Goal: Find specific page/section: Find specific page/section

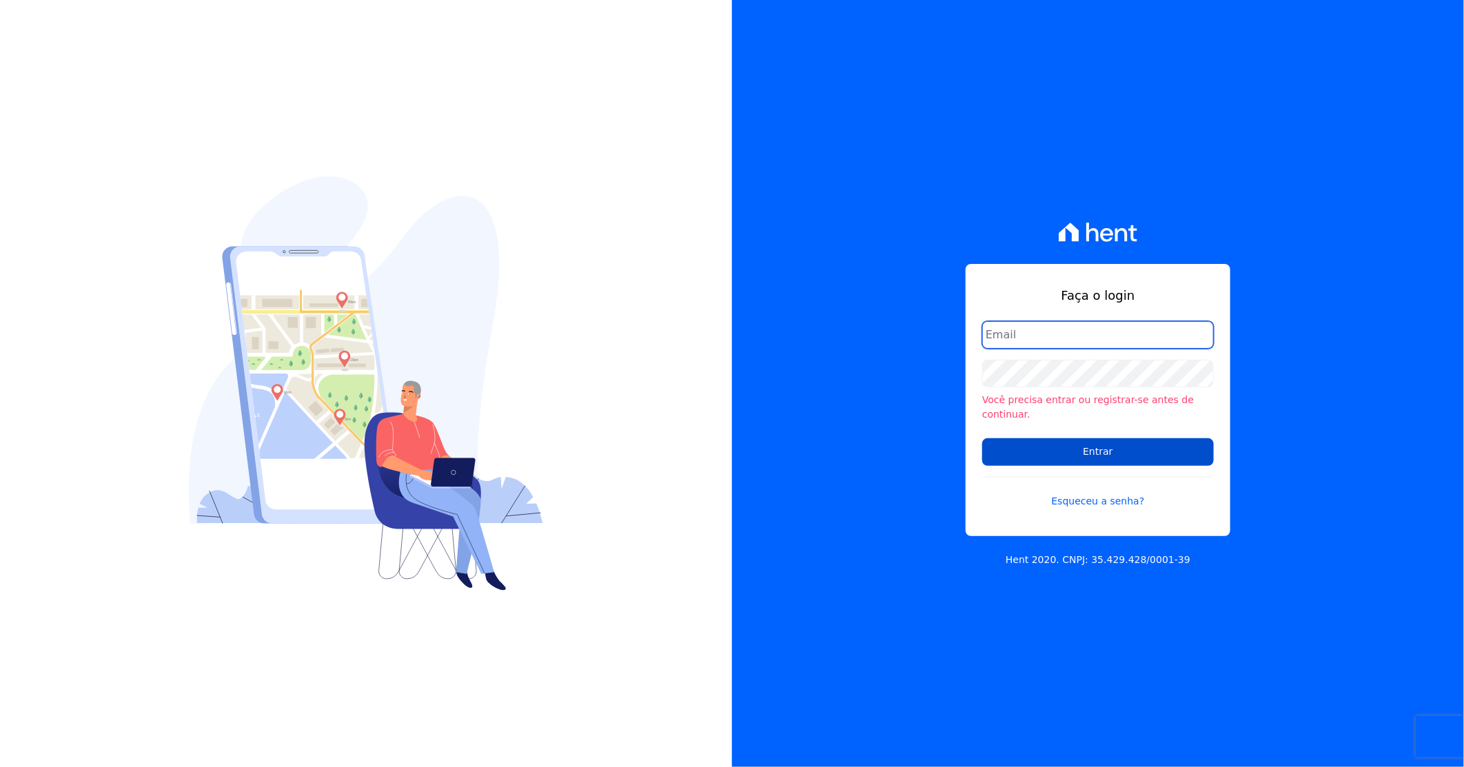
type input "[PERSON_NAME][EMAIL_ADDRESS][DOMAIN_NAME]"
click at [1012, 442] on input "Entrar" at bounding box center [1098, 452] width 232 height 28
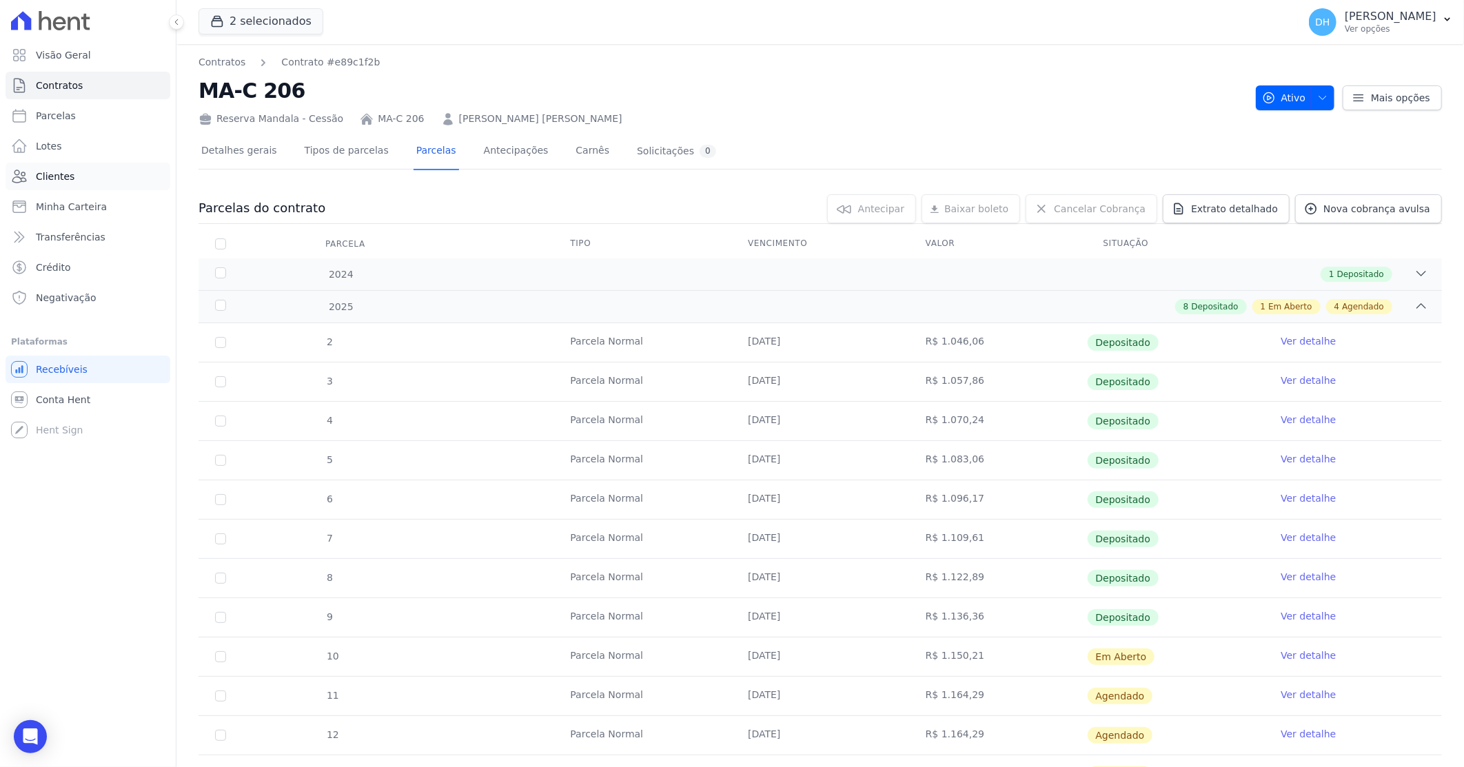
click at [88, 185] on link "Clientes" at bounding box center [88, 177] width 165 height 28
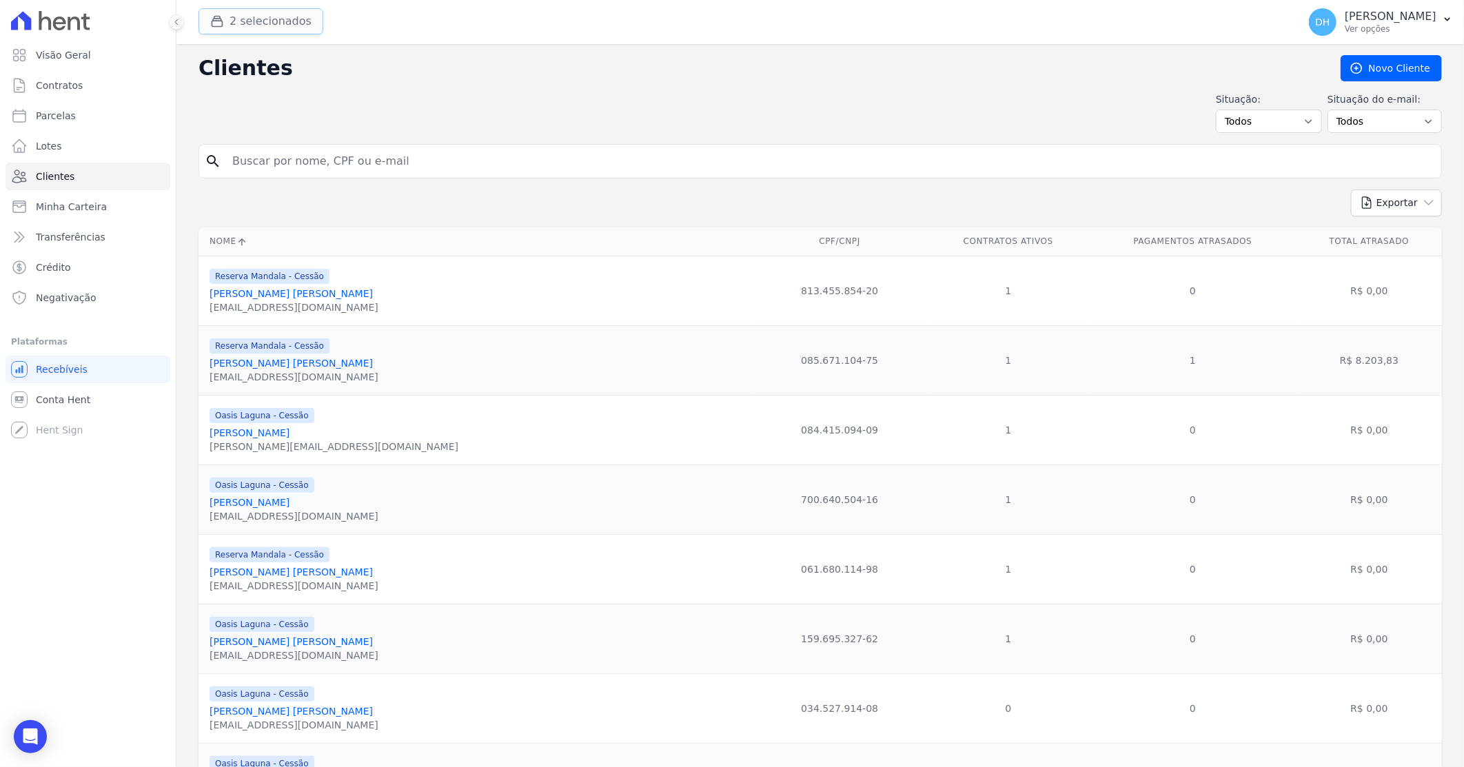
click at [252, 21] on button "2 selecionados" at bounding box center [261, 21] width 125 height 26
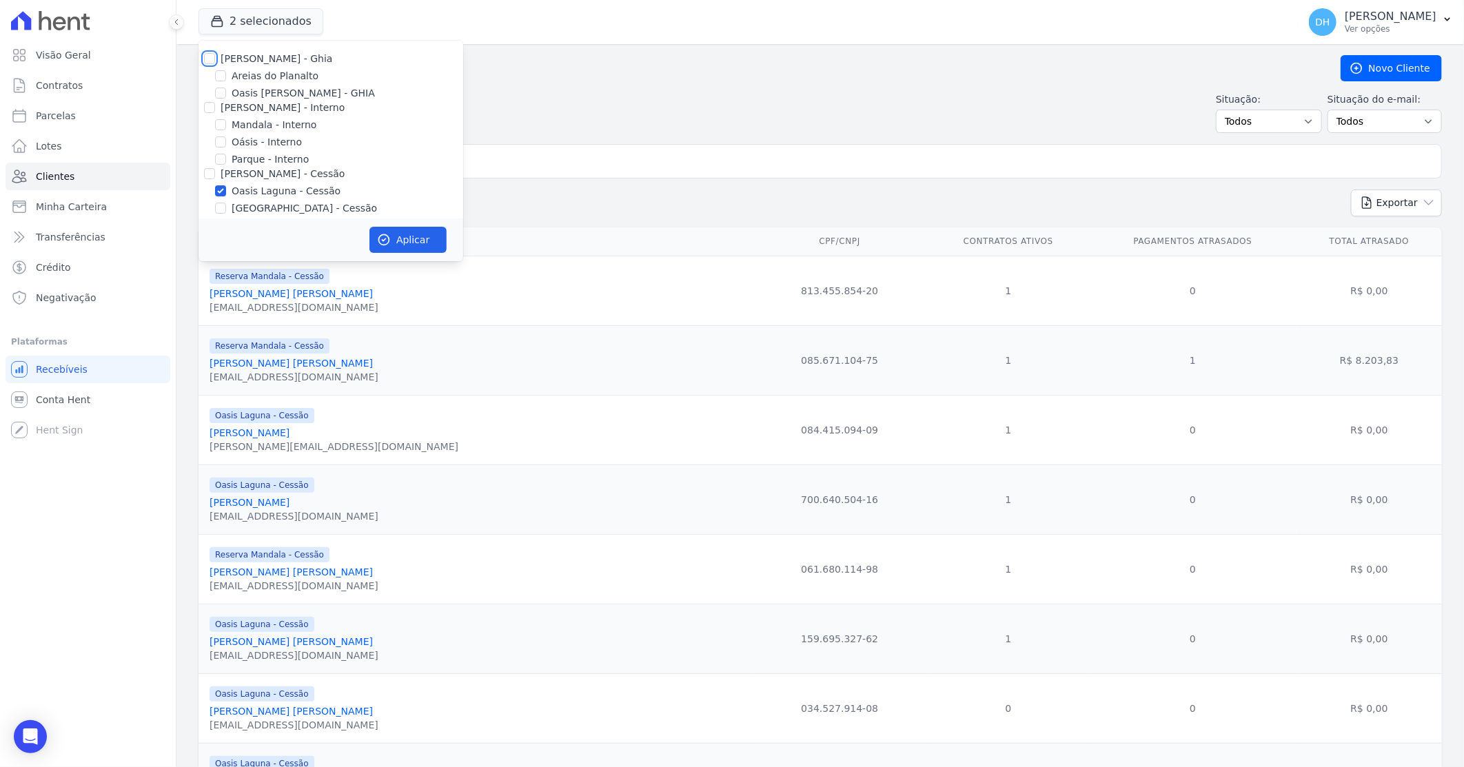
click at [214, 58] on input "[PERSON_NAME] - Ghia" at bounding box center [209, 58] width 11 height 11
checkbox input "true"
click at [200, 105] on div "[PERSON_NAME] - Interno" at bounding box center [331, 108] width 265 height 14
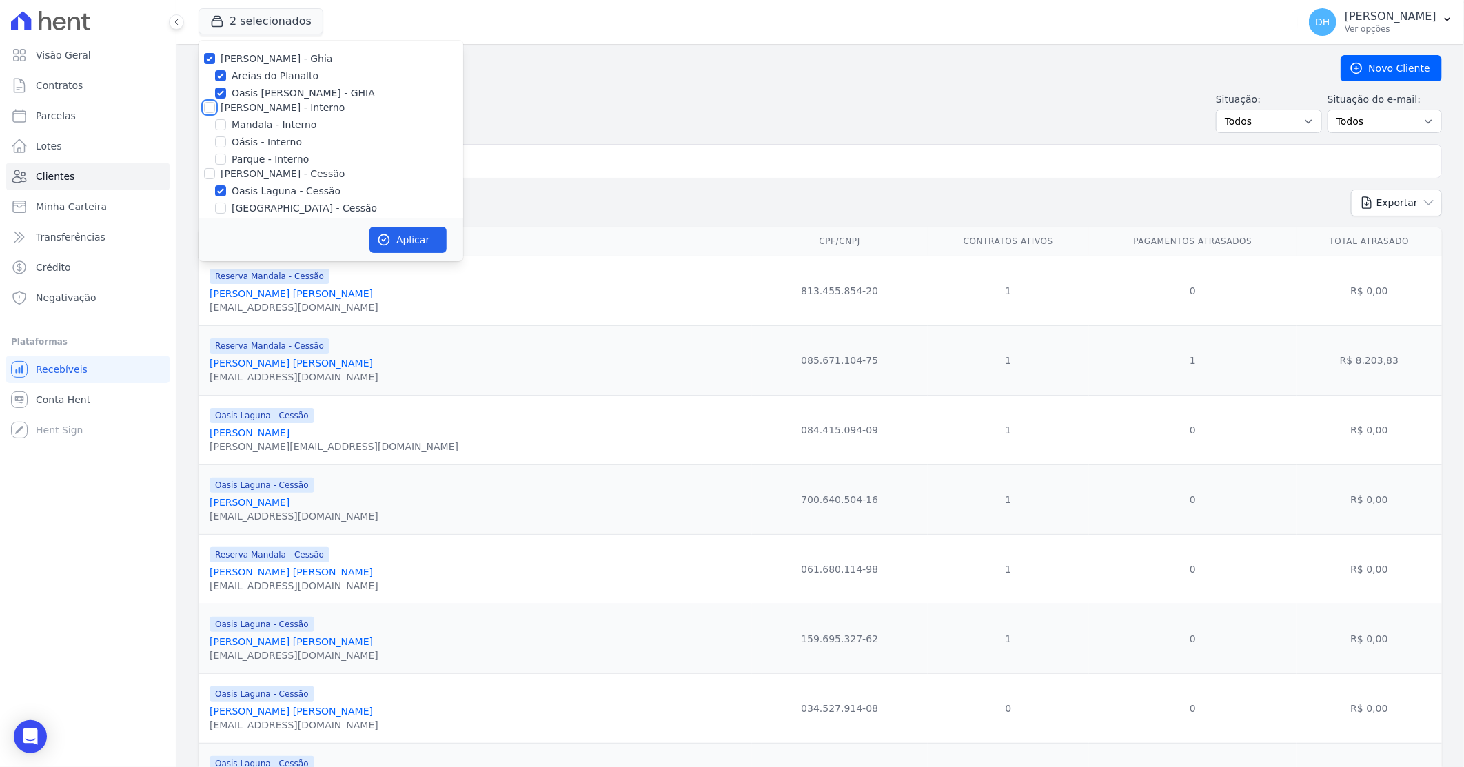
click at [207, 111] on input "[PERSON_NAME] - Interno" at bounding box center [209, 107] width 11 height 11
checkbox input "true"
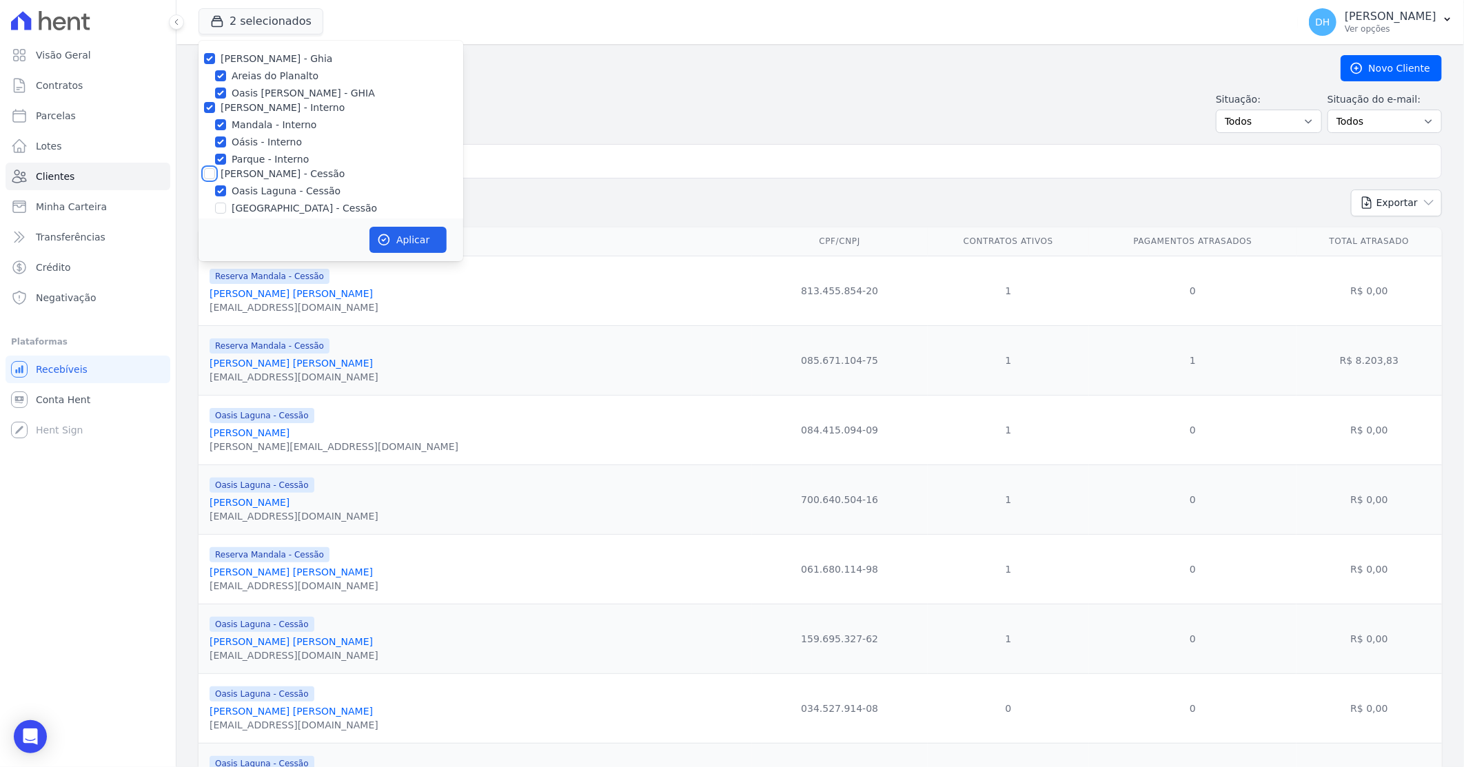
click at [211, 168] on input "[PERSON_NAME] - Cessão" at bounding box center [209, 173] width 11 height 11
checkbox input "true"
click at [218, 163] on div "[PERSON_NAME] - LBA" at bounding box center [331, 163] width 265 height 14
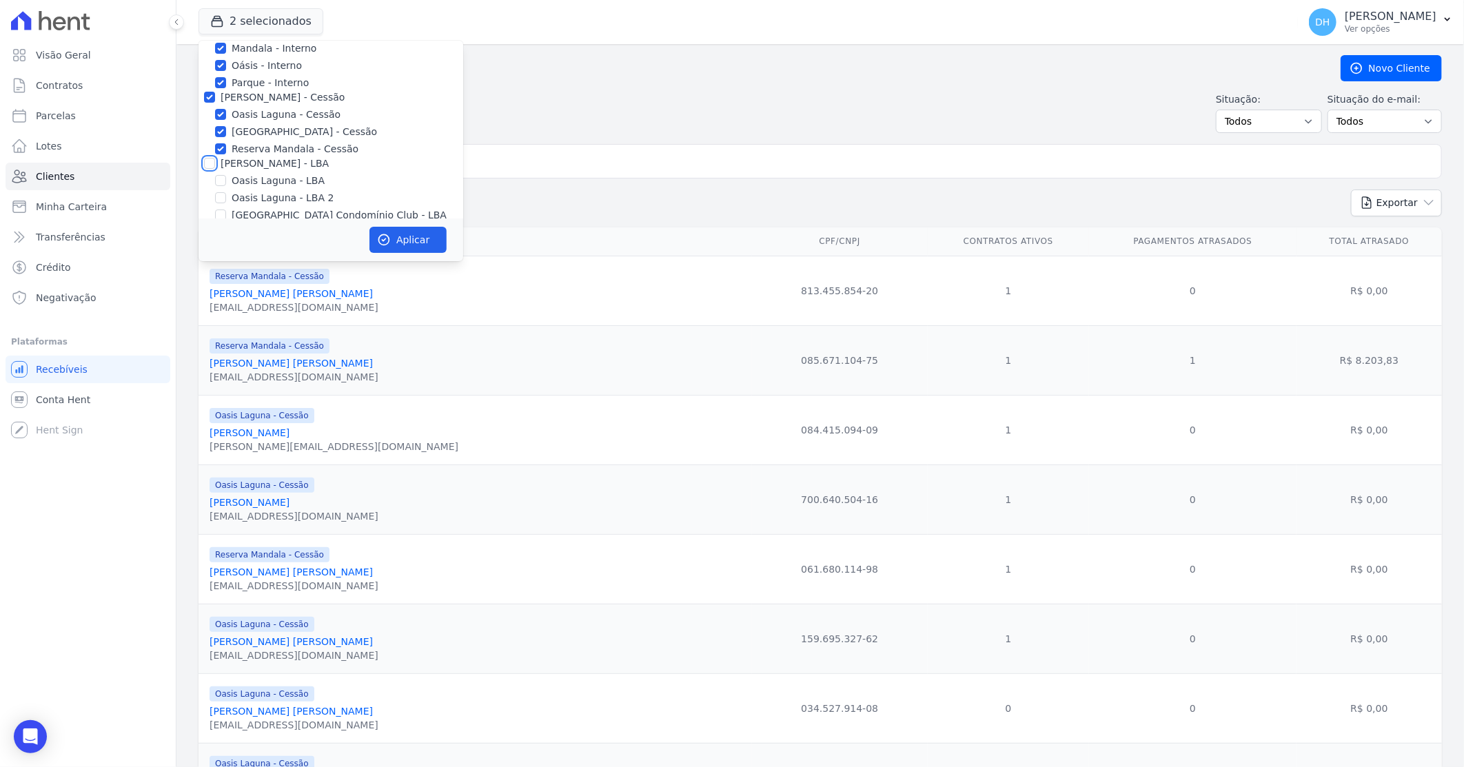
click at [210, 164] on input "[PERSON_NAME] - LBA" at bounding box center [209, 163] width 11 height 11
checkbox input "true"
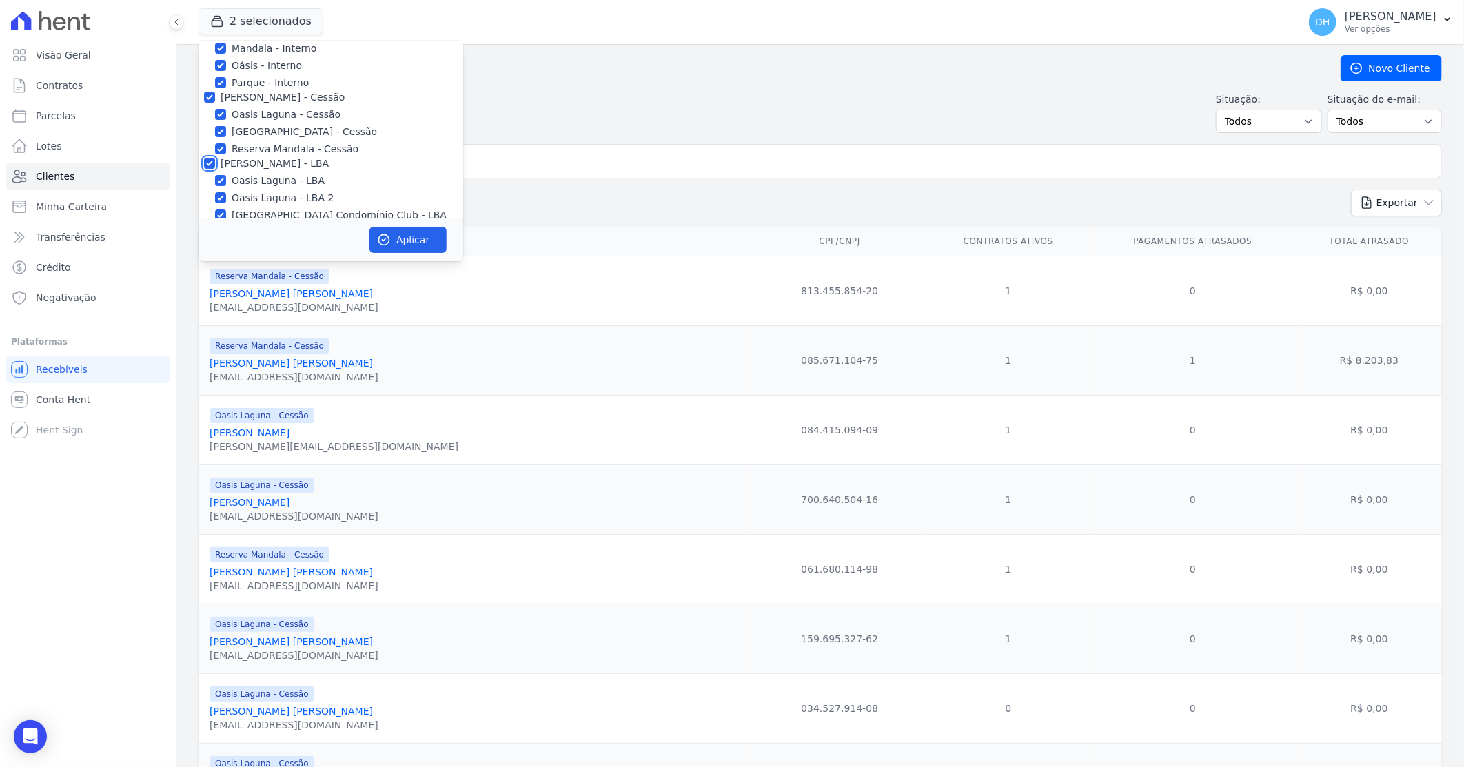
checkbox input "true"
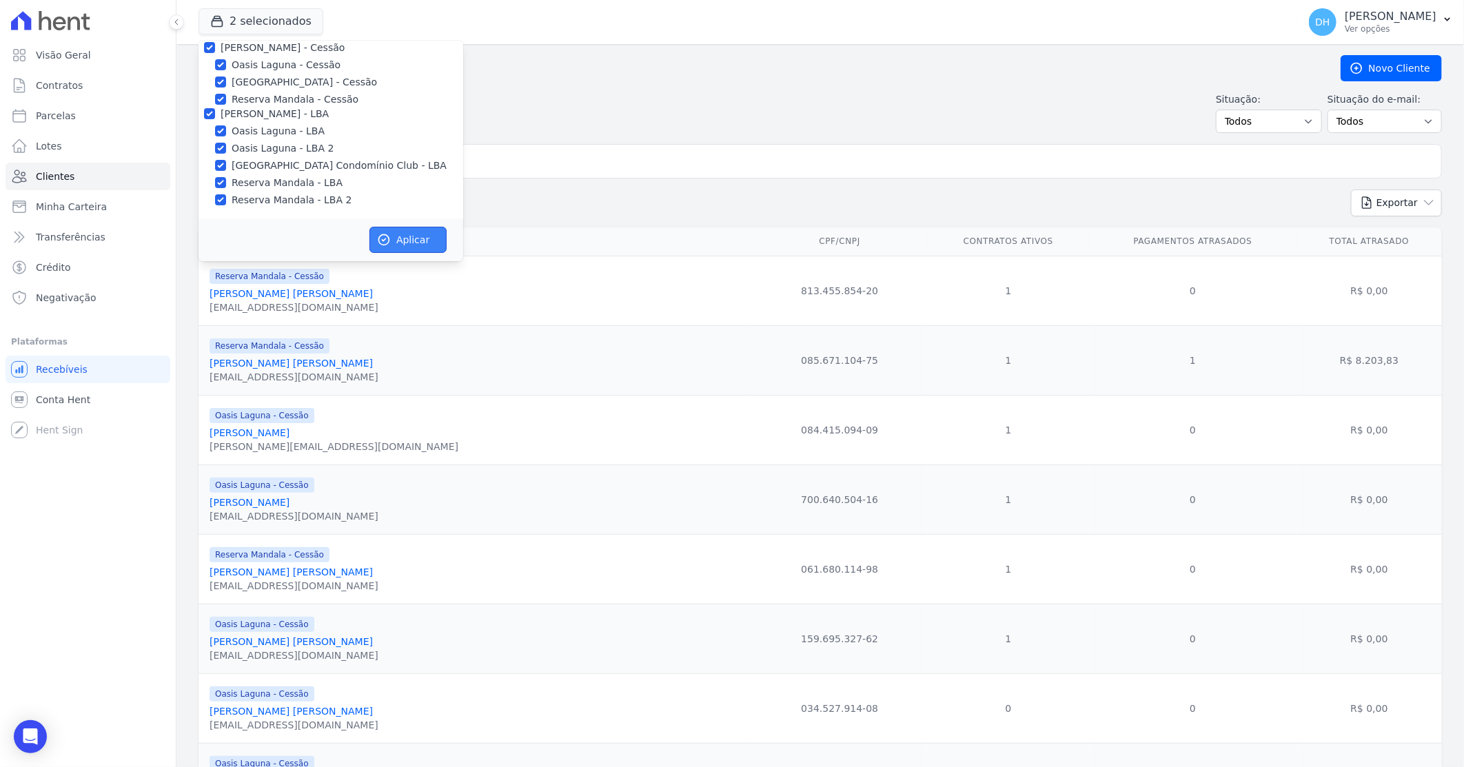
click at [437, 240] on button "Aplicar" at bounding box center [407, 240] width 77 height 26
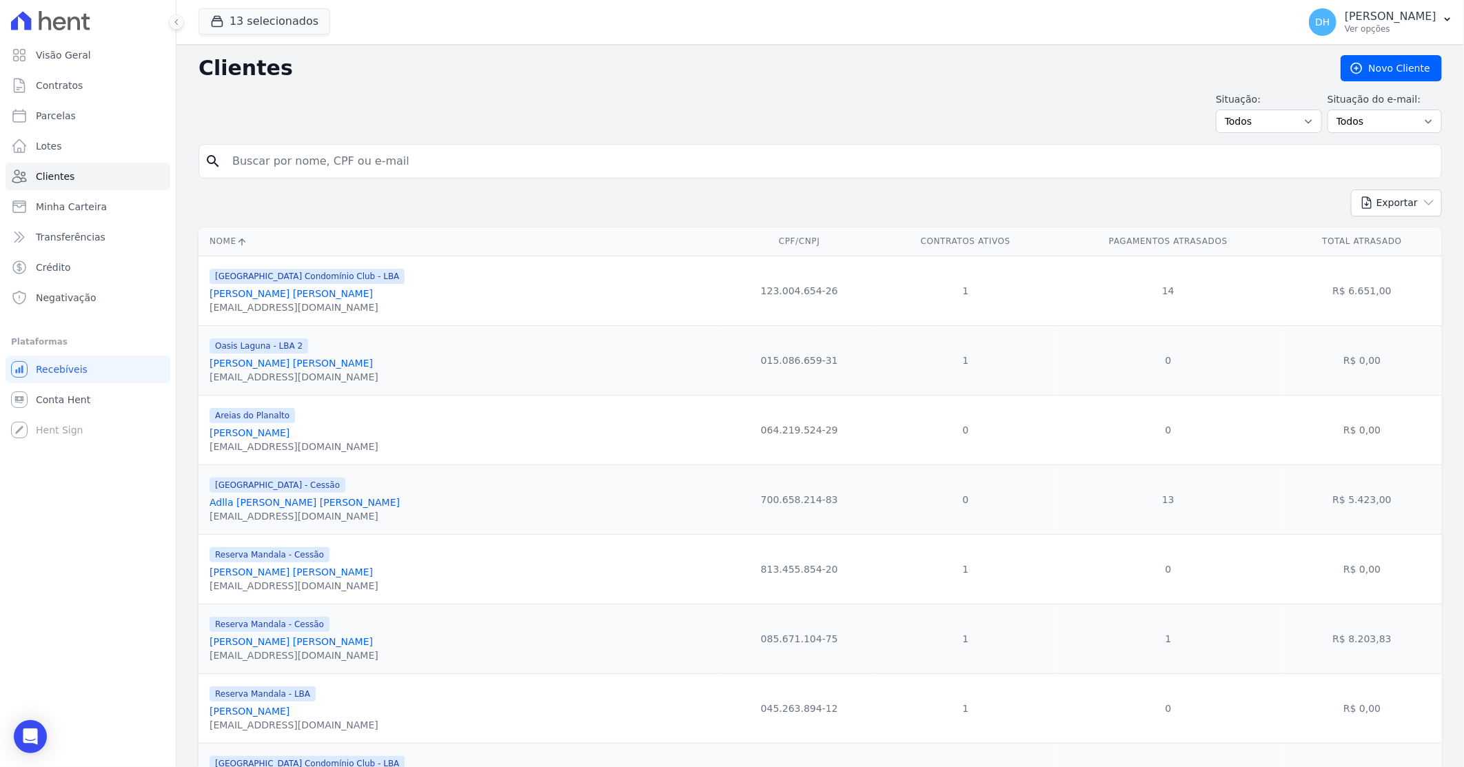
click at [429, 148] on input "search" at bounding box center [830, 162] width 1212 height 28
type input "michelly"
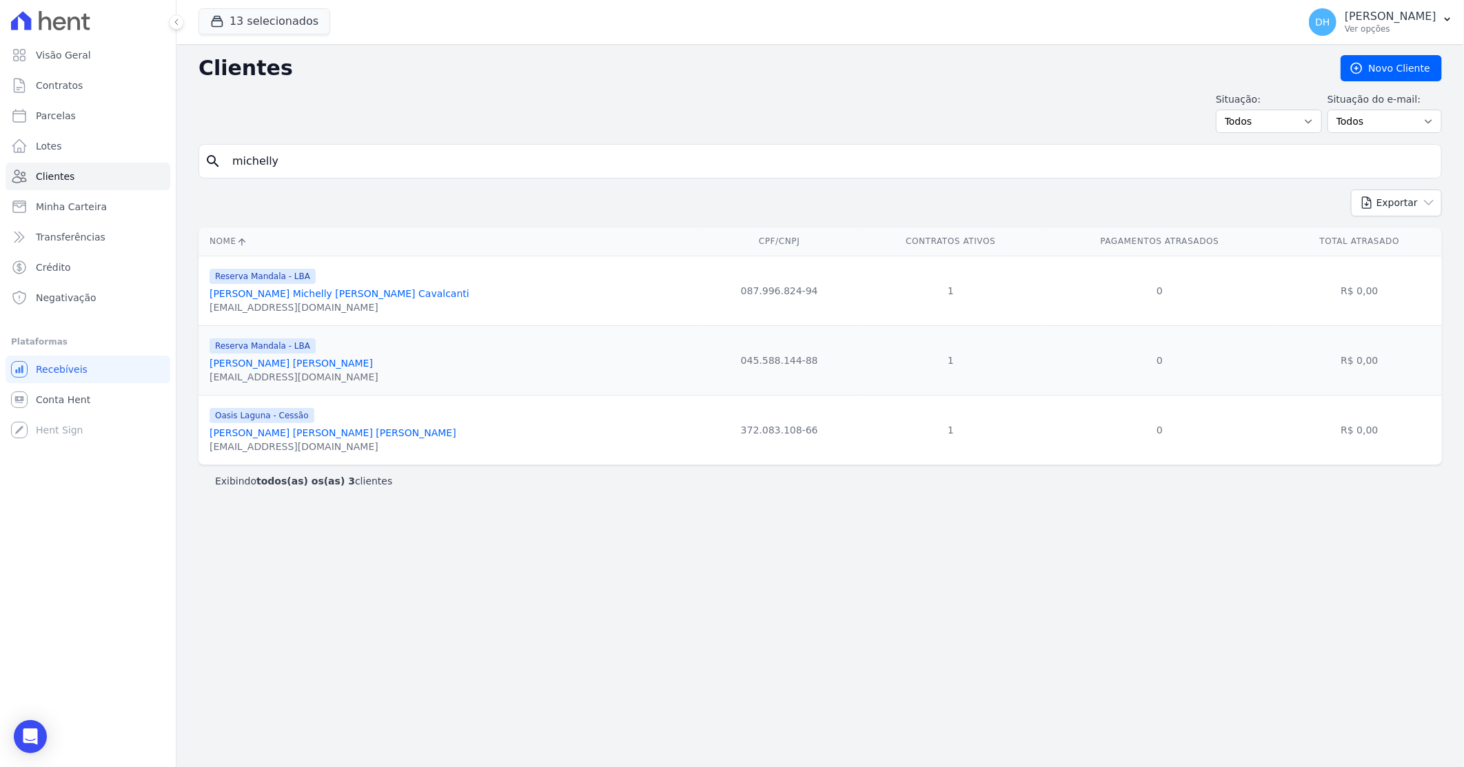
click at [321, 433] on link "[PERSON_NAME] [PERSON_NAME] [PERSON_NAME]" at bounding box center [333, 432] width 247 height 11
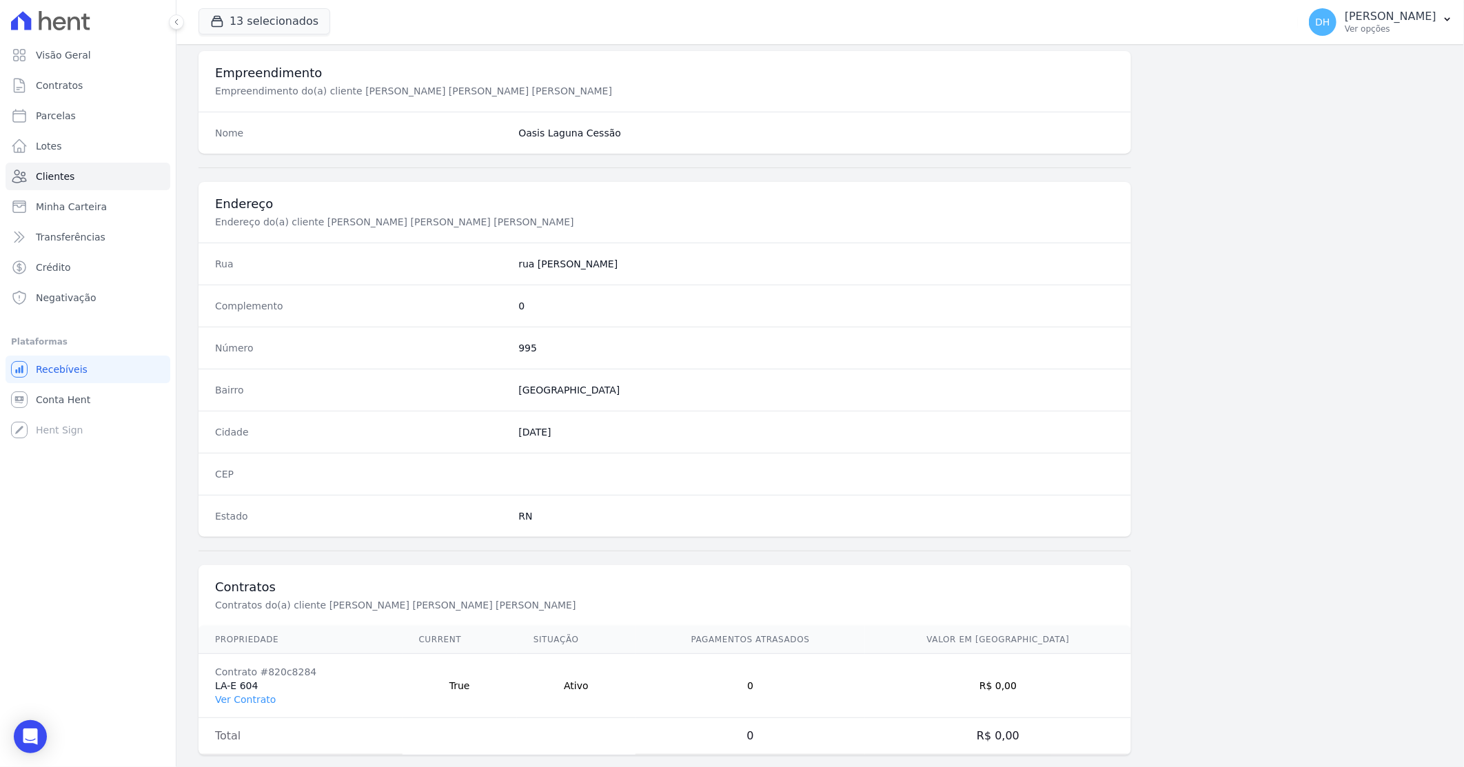
scroll to position [525, 0]
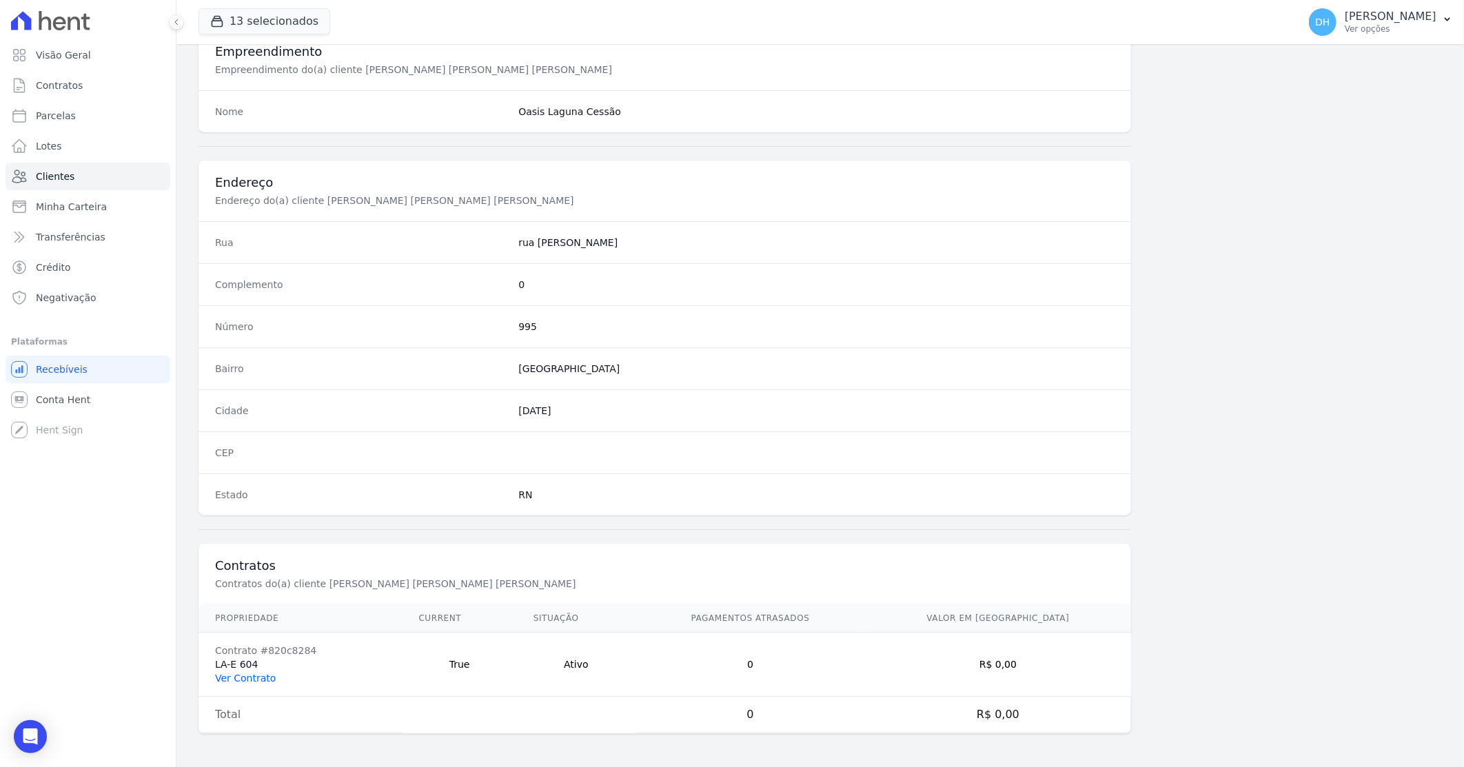
click at [259, 673] on link "Ver Contrato" at bounding box center [245, 678] width 61 height 11
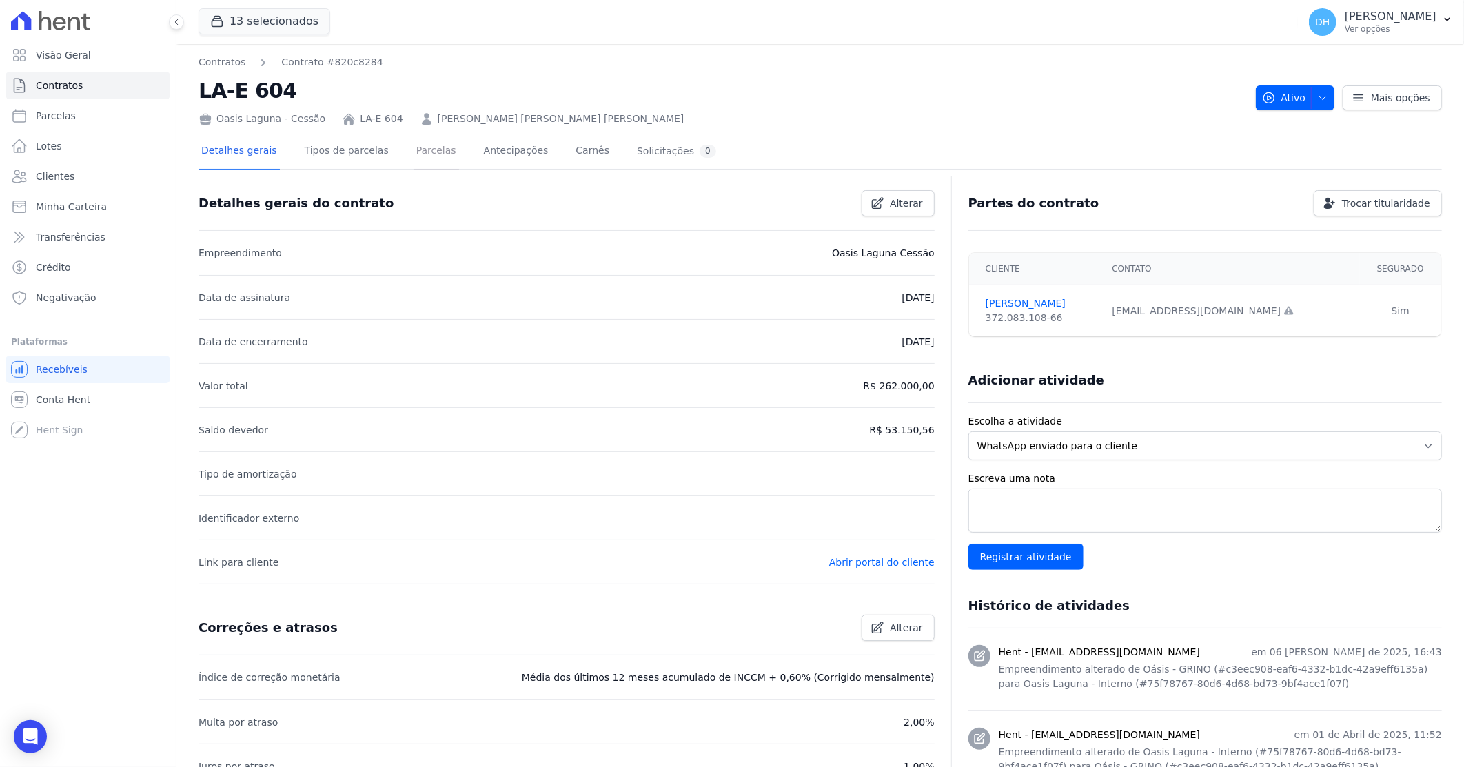
click at [414, 152] on link "Parcelas" at bounding box center [436, 152] width 45 height 37
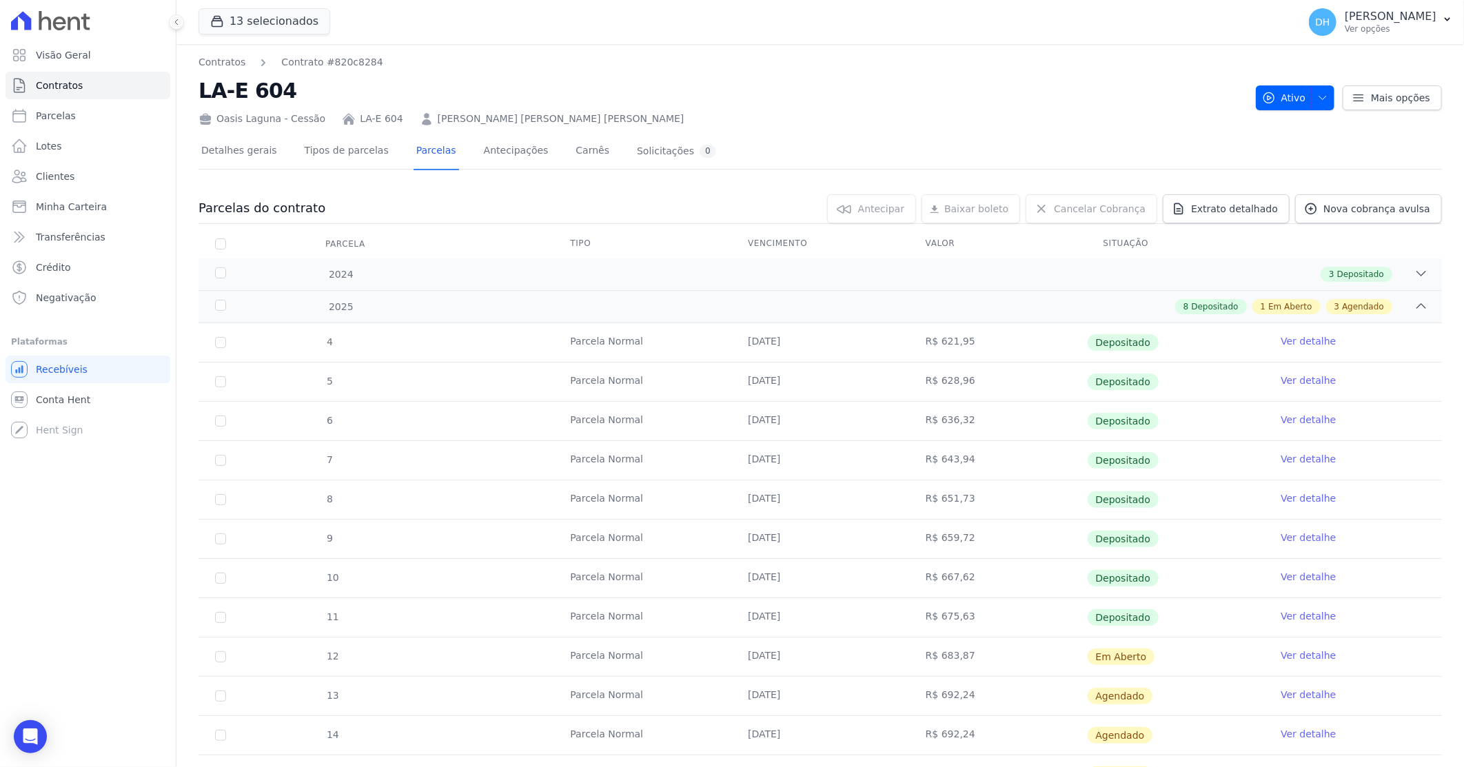
click at [1281, 658] on link "Ver detalhe" at bounding box center [1308, 656] width 55 height 14
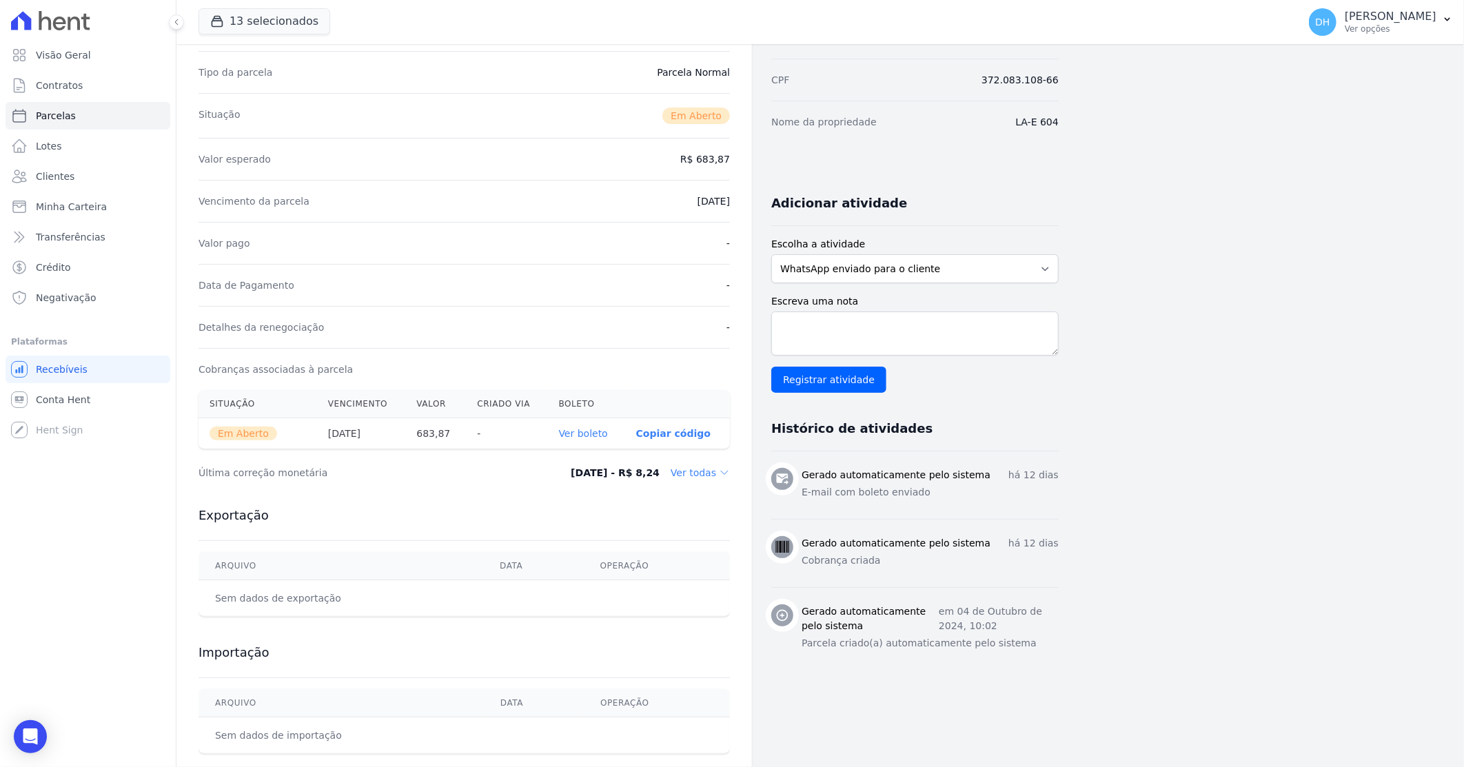
scroll to position [153, 0]
